Goal: Information Seeking & Learning: Find specific fact

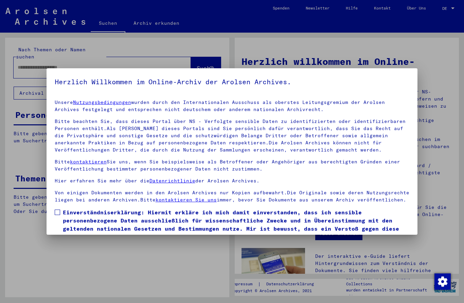
scroll to position [-7, 0]
click at [60, 210] on label "Einverständniserklärung: Hiermit erkläre ich mich damit einverstanden, dass ich…" at bounding box center [232, 224] width 355 height 33
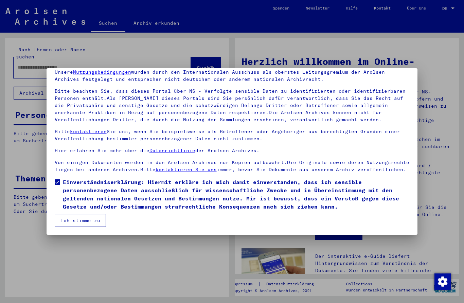
scroll to position [30, 0]
click at [85, 225] on button "Ich stimme zu" at bounding box center [80, 220] width 51 height 13
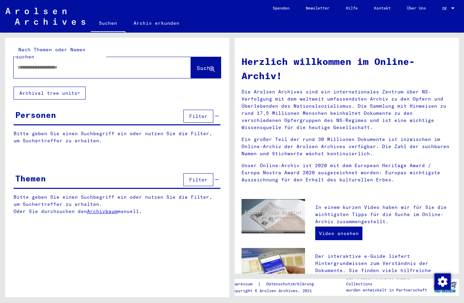
scroll to position [0, 0]
click at [167, 61] on div at bounding box center [102, 67] width 177 height 21
click at [102, 64] on input "text" at bounding box center [94, 67] width 153 height 7
type input "******"
click at [210, 66] on button "Suche" at bounding box center [206, 67] width 30 height 21
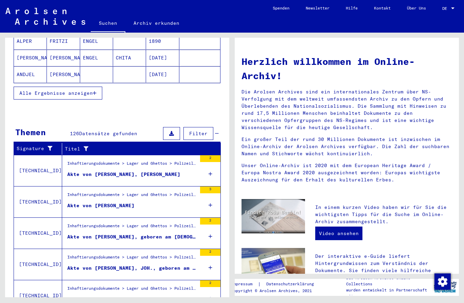
scroll to position [21, 0]
click at [82, 285] on div "Inhaftierungsdokumente > Lager und Ghettos > Polizeiliches Durchgangslager [GEO…" at bounding box center [131, 290] width 129 height 10
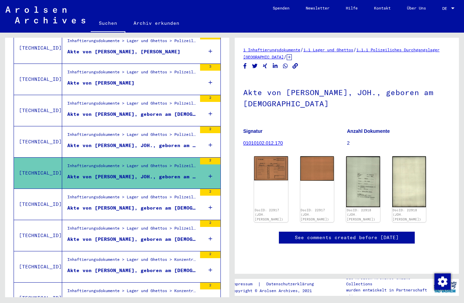
click at [276, 156] on img at bounding box center [271, 168] width 34 height 24
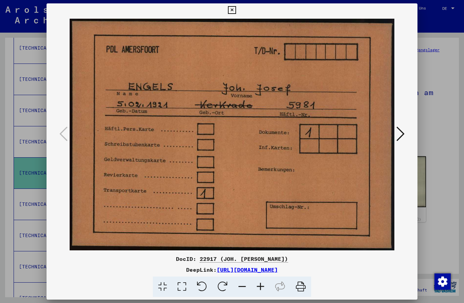
click at [406, 129] on button at bounding box center [400, 134] width 12 height 19
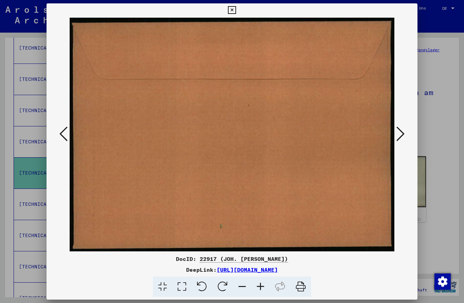
click at [407, 125] on button at bounding box center [400, 134] width 12 height 19
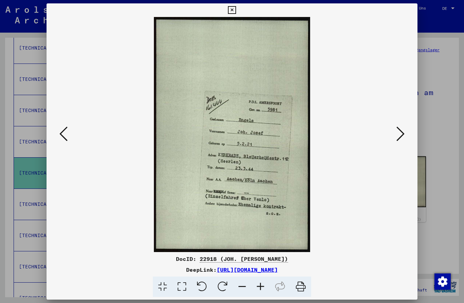
click at [403, 128] on icon at bounding box center [400, 134] width 8 height 16
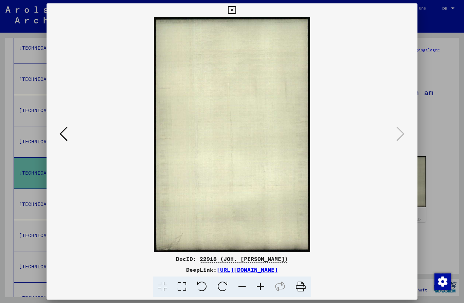
click at [394, 122] on img at bounding box center [232, 134] width 325 height 235
click at [236, 13] on icon at bounding box center [232, 10] width 8 height 8
